Goal: Navigation & Orientation: Go to known website

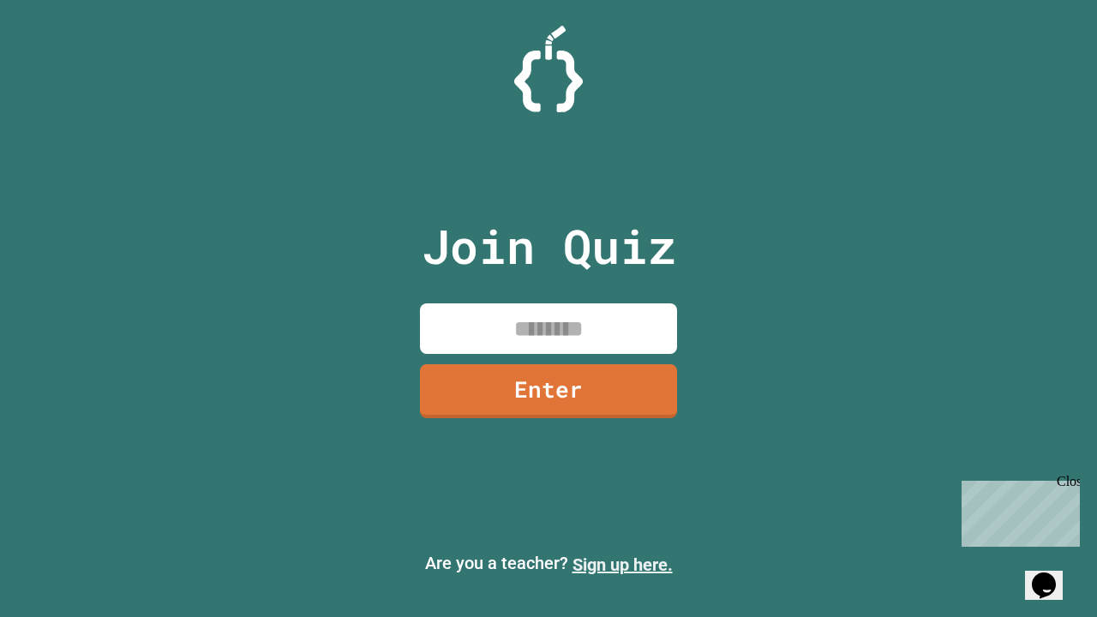
click at [622, 565] on link "Sign up here." at bounding box center [623, 565] width 100 height 21
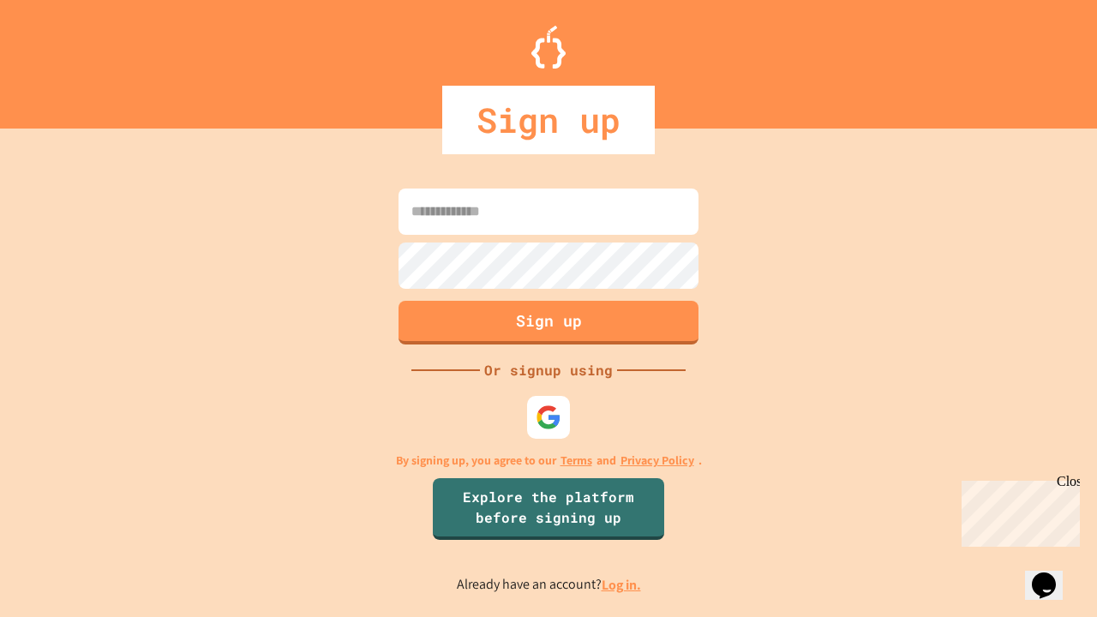
click at [622, 585] on link "Log in." at bounding box center [621, 585] width 39 height 18
